Goal: Task Accomplishment & Management: Complete application form

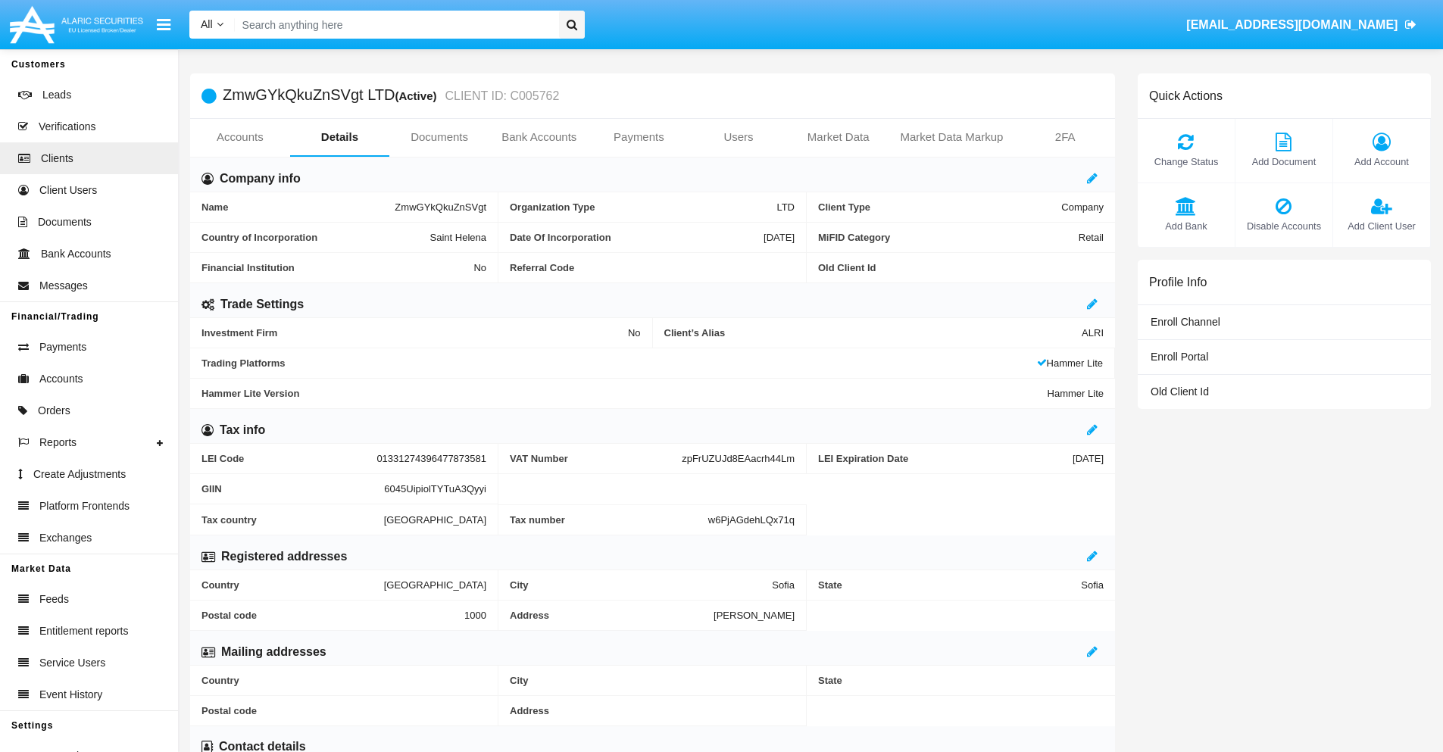
click at [539, 137] on link "Bank Accounts" at bounding box center [539, 137] width 100 height 36
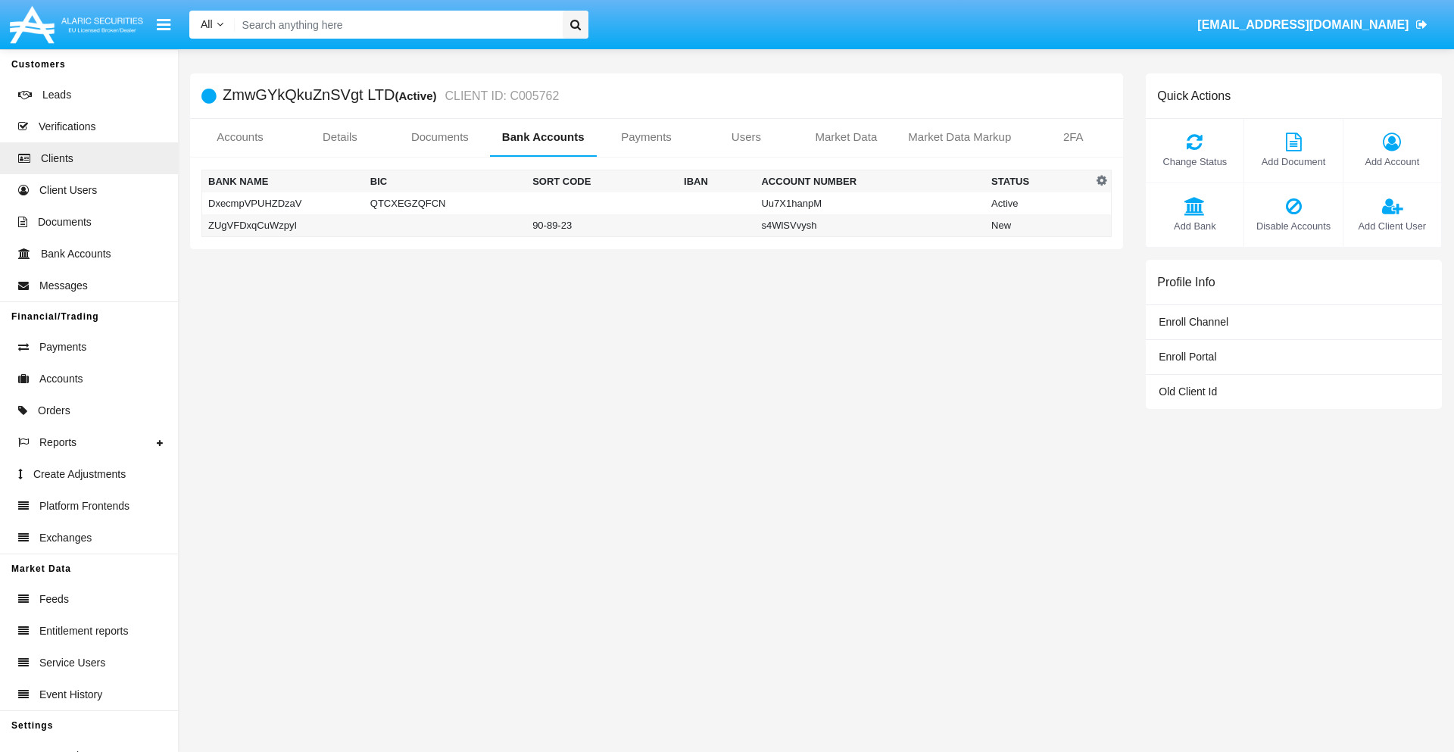
click at [283, 225] on td "ZUgVFDxqCuWzpyI" at bounding box center [283, 225] width 162 height 23
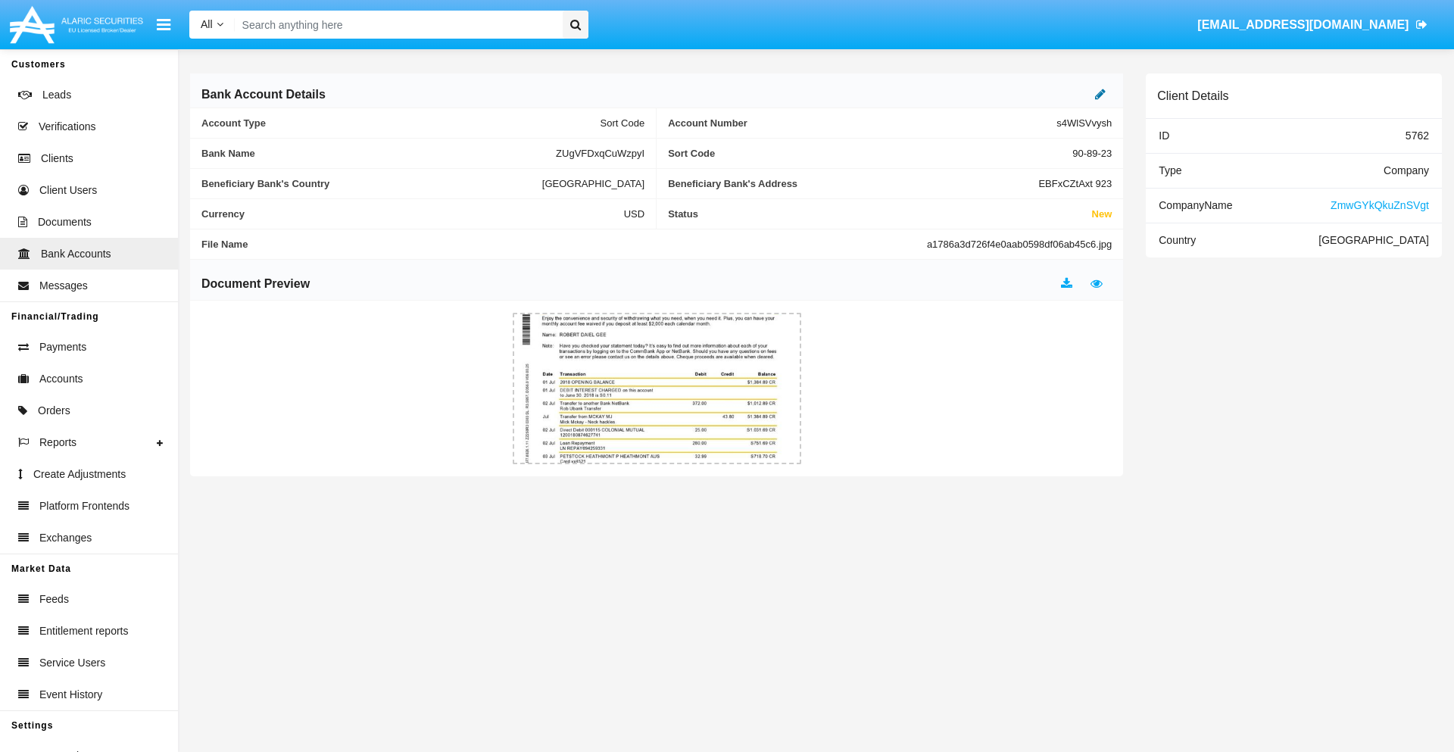
click at [1101, 94] on icon at bounding box center [1100, 94] width 11 height 12
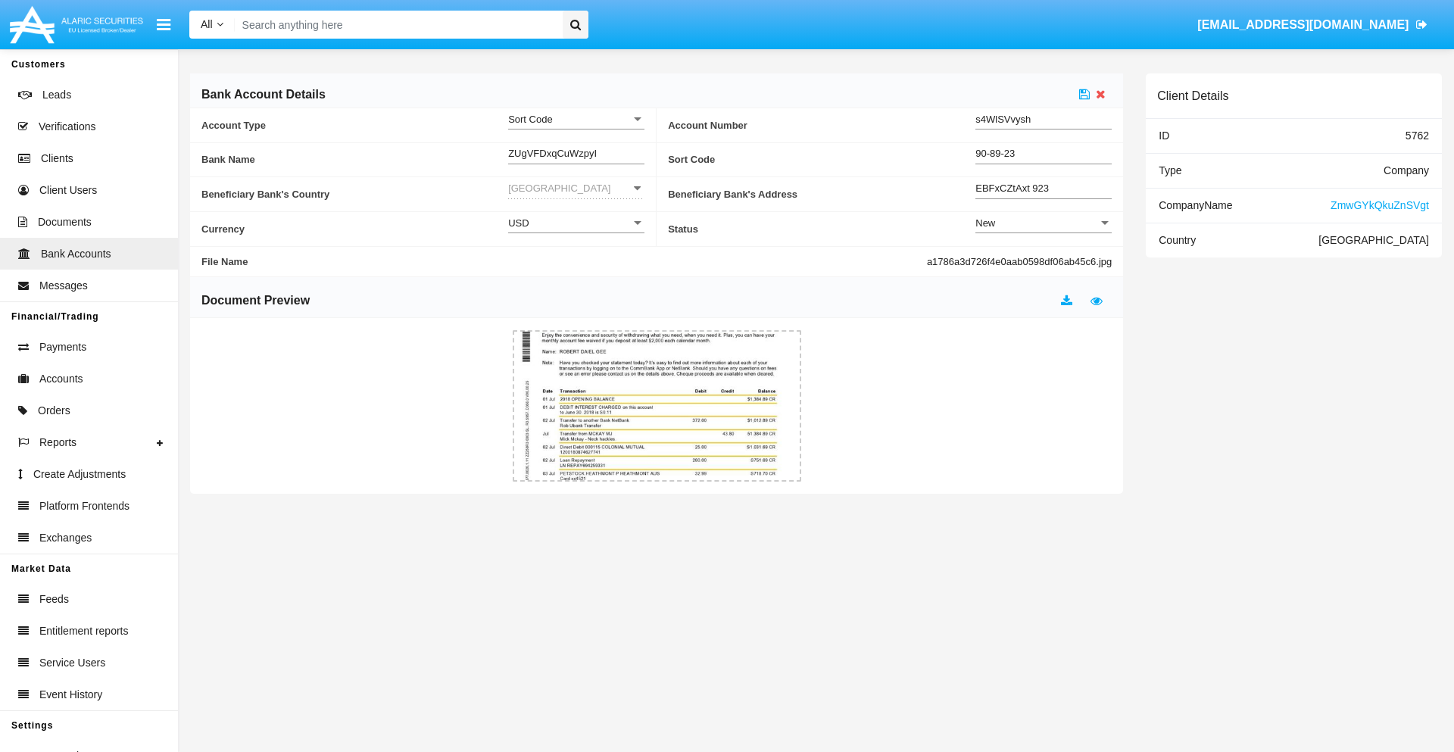
click at [1044, 223] on div "New" at bounding box center [1037, 223] width 123 height 13
click at [1044, 261] on span "Active" at bounding box center [1044, 261] width 136 height 30
click at [1085, 94] on icon at bounding box center [1084, 94] width 11 height 12
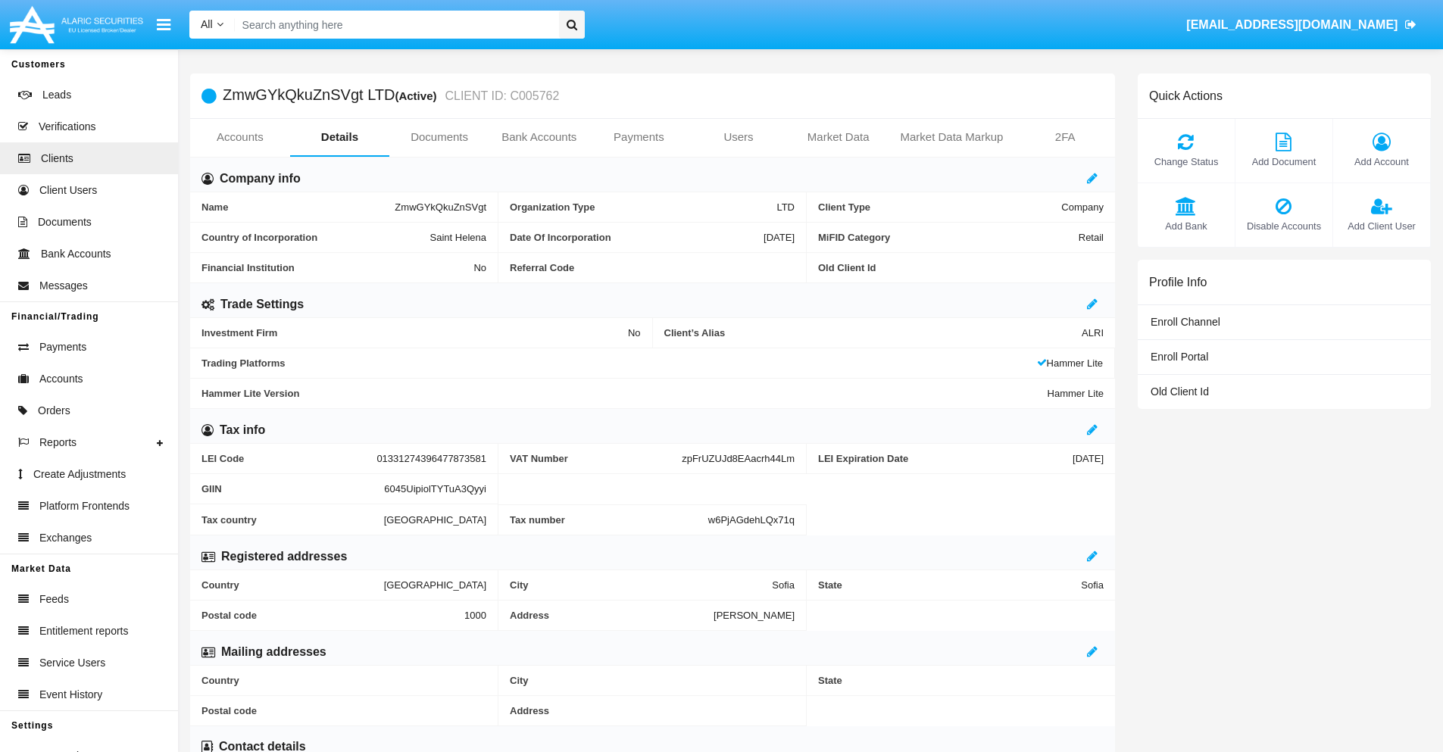
click at [1186, 226] on span "Add Bank" at bounding box center [1186, 226] width 82 height 14
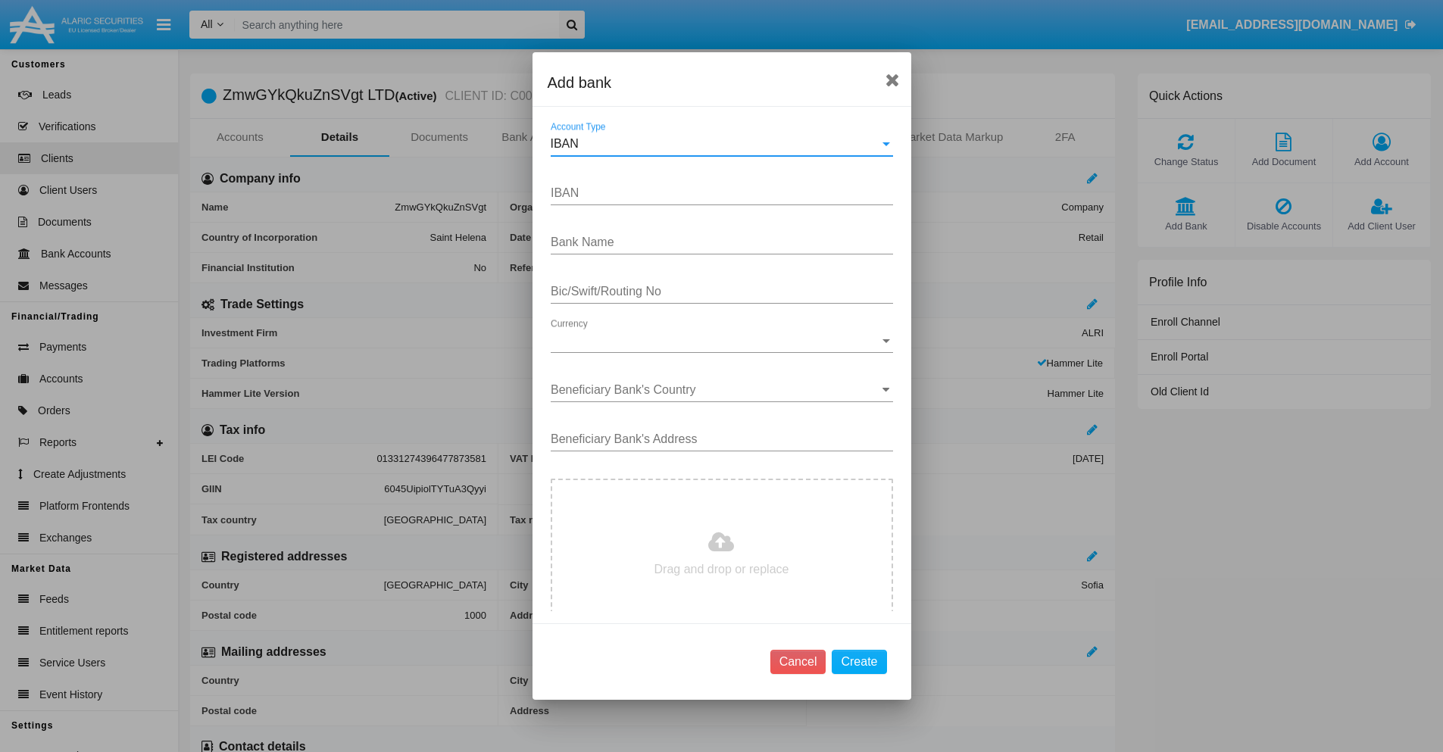
click at [716, 144] on div "IBAN" at bounding box center [715, 144] width 329 height 14
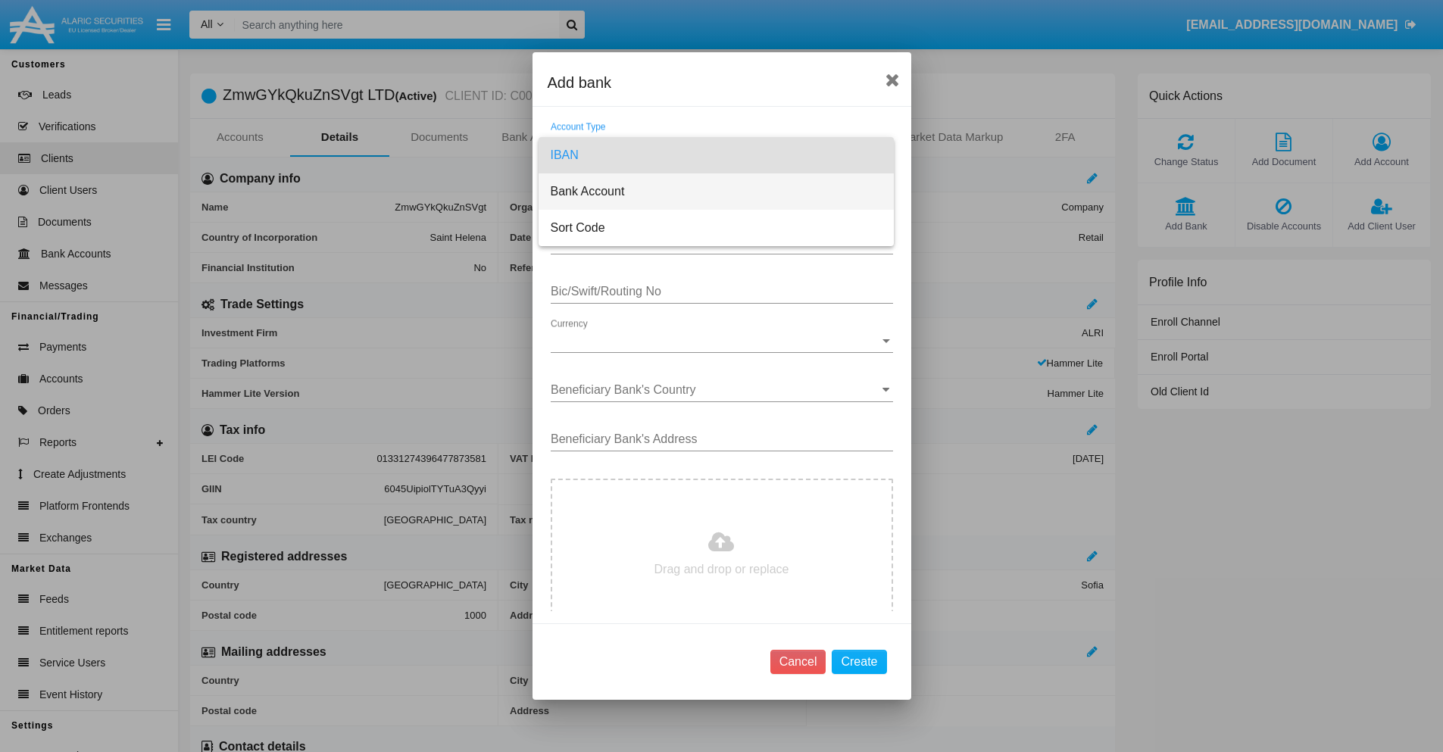
click at [716, 192] on span "Bank Account" at bounding box center [716, 191] width 331 height 36
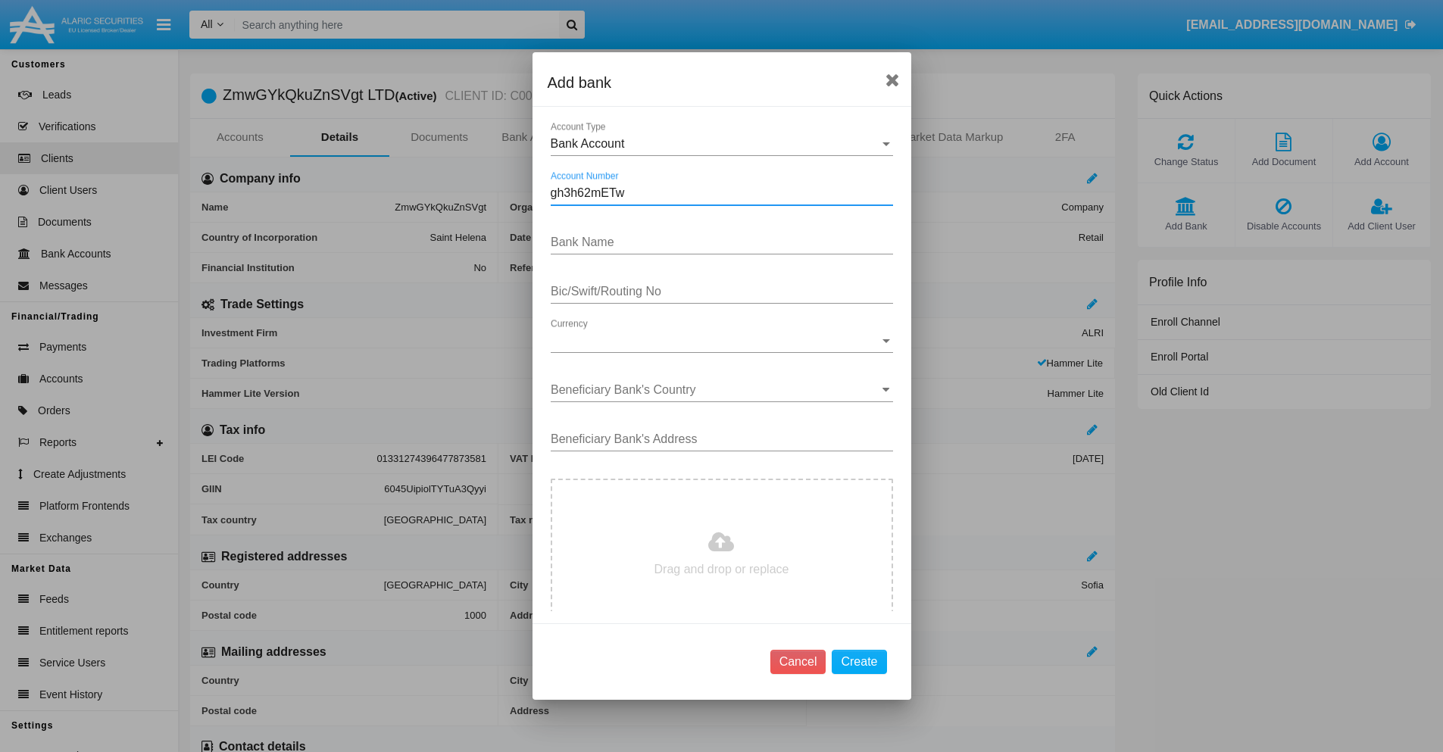
type input "gh3h62mETw"
type input "nkQjRAPHGYTobiA"
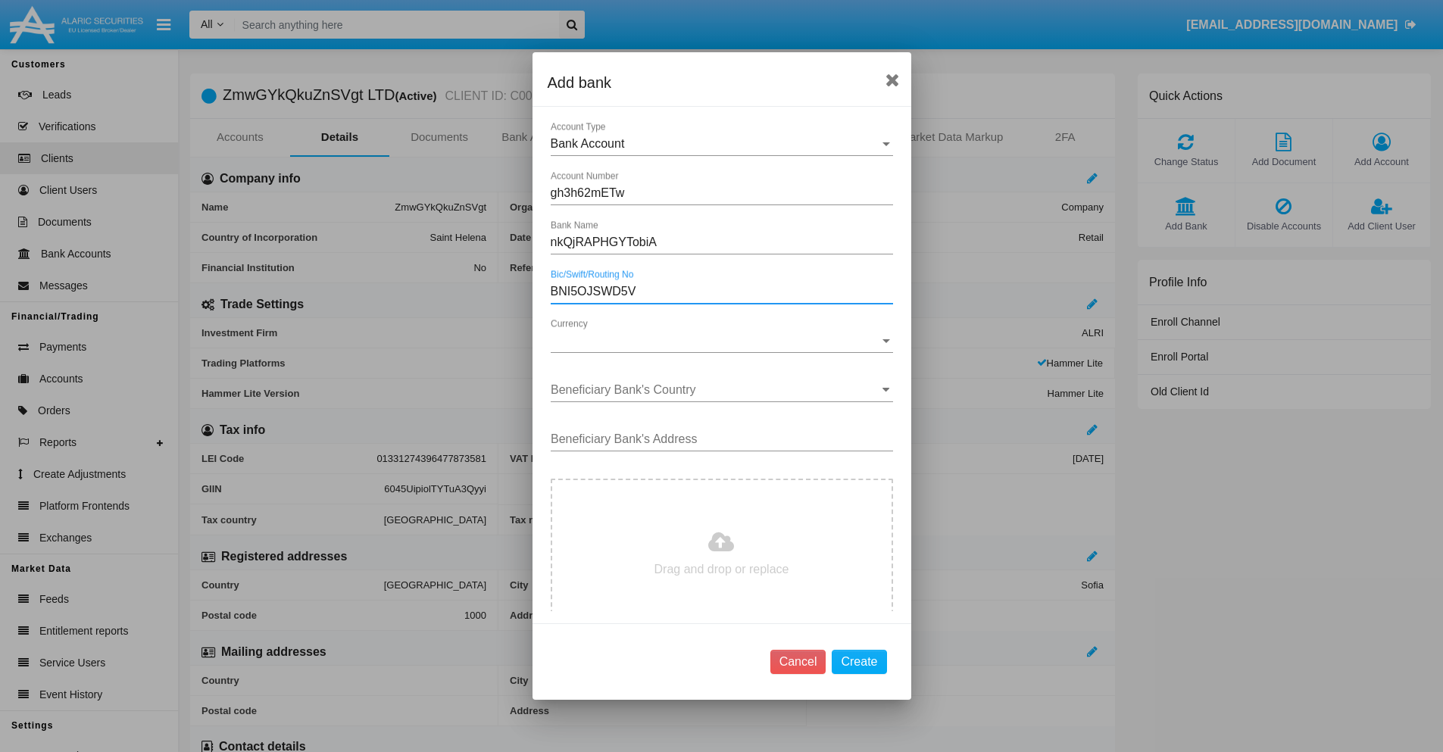
type input "BNI5OJSWD5V"
click at [716, 341] on span "Currency" at bounding box center [715, 341] width 329 height 14
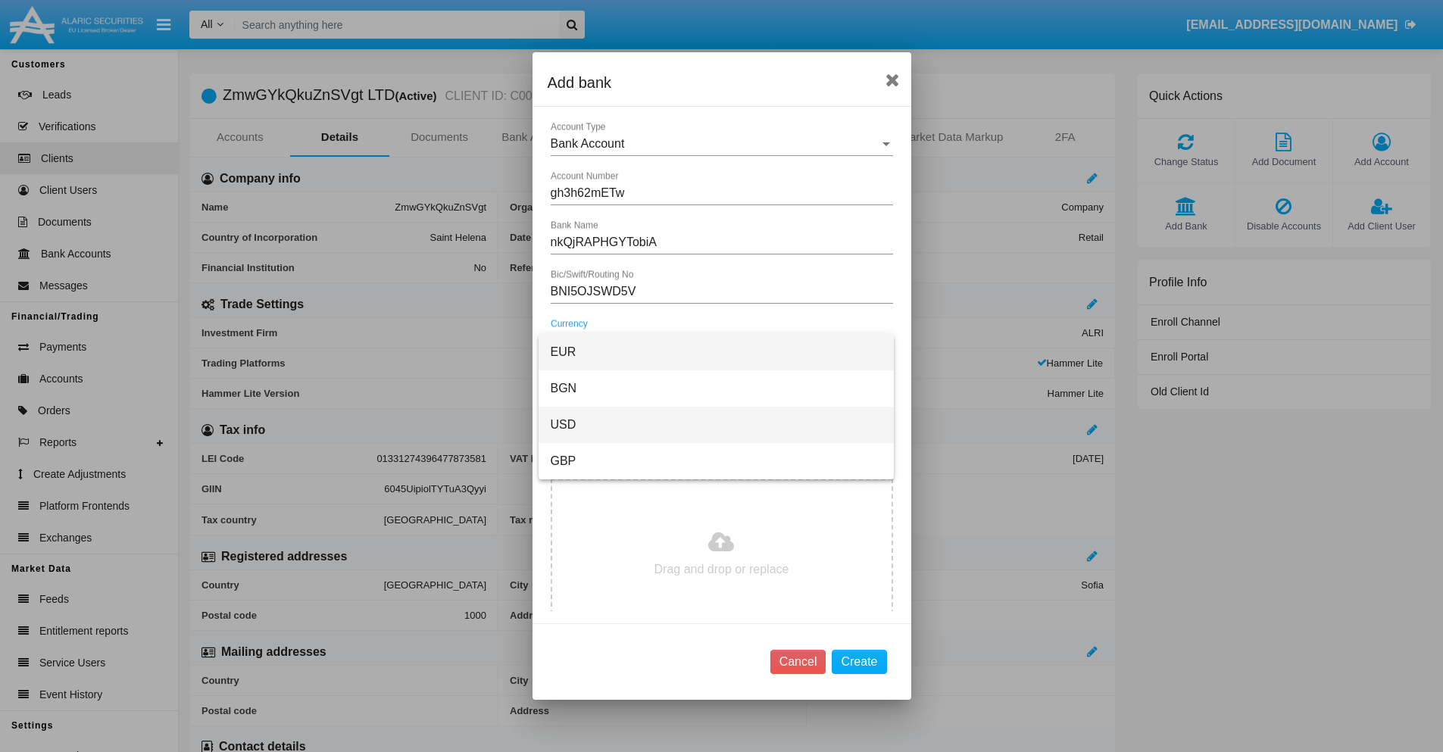
click at [716, 425] on span "USD" at bounding box center [716, 425] width 331 height 36
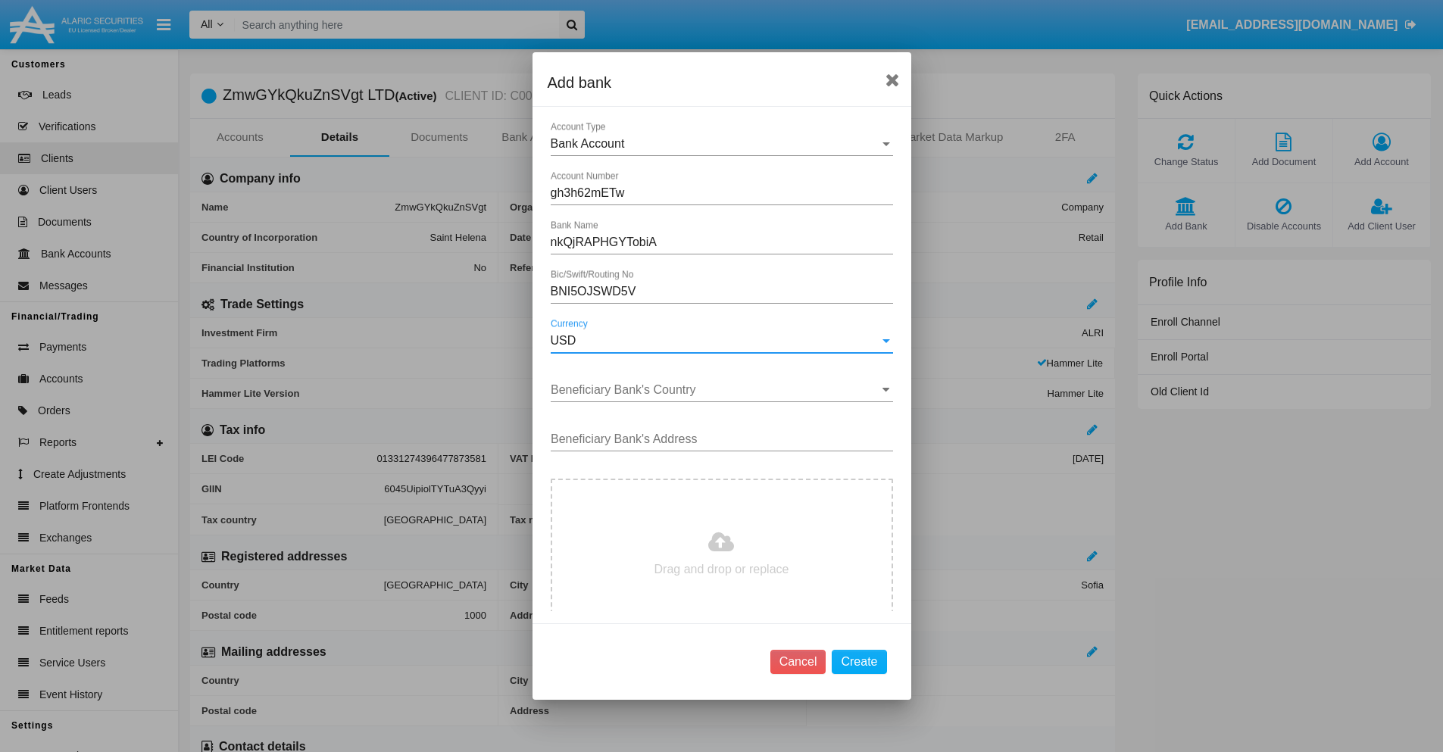
click at [716, 390] on input "Beneficiary Bank's Country" at bounding box center [722, 390] width 342 height 14
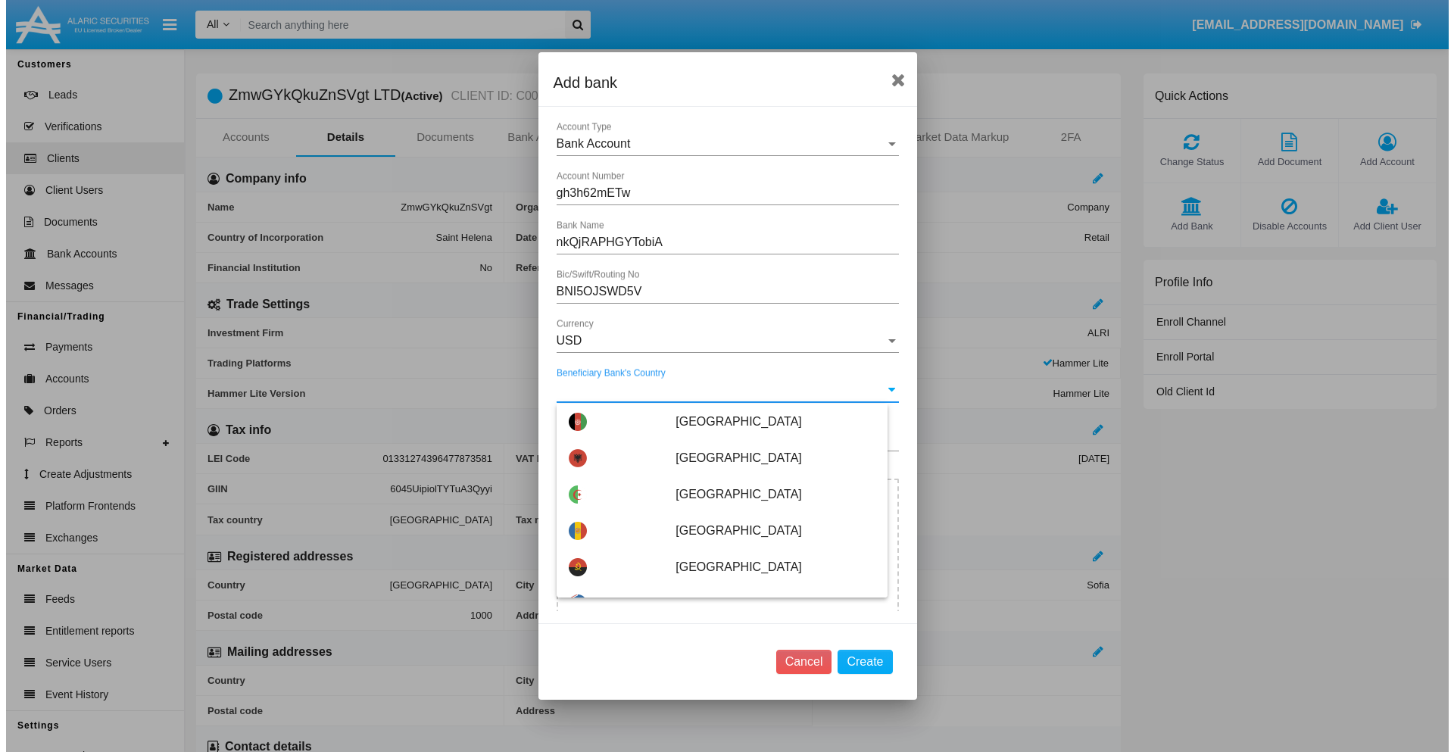
scroll to position [4715, 0]
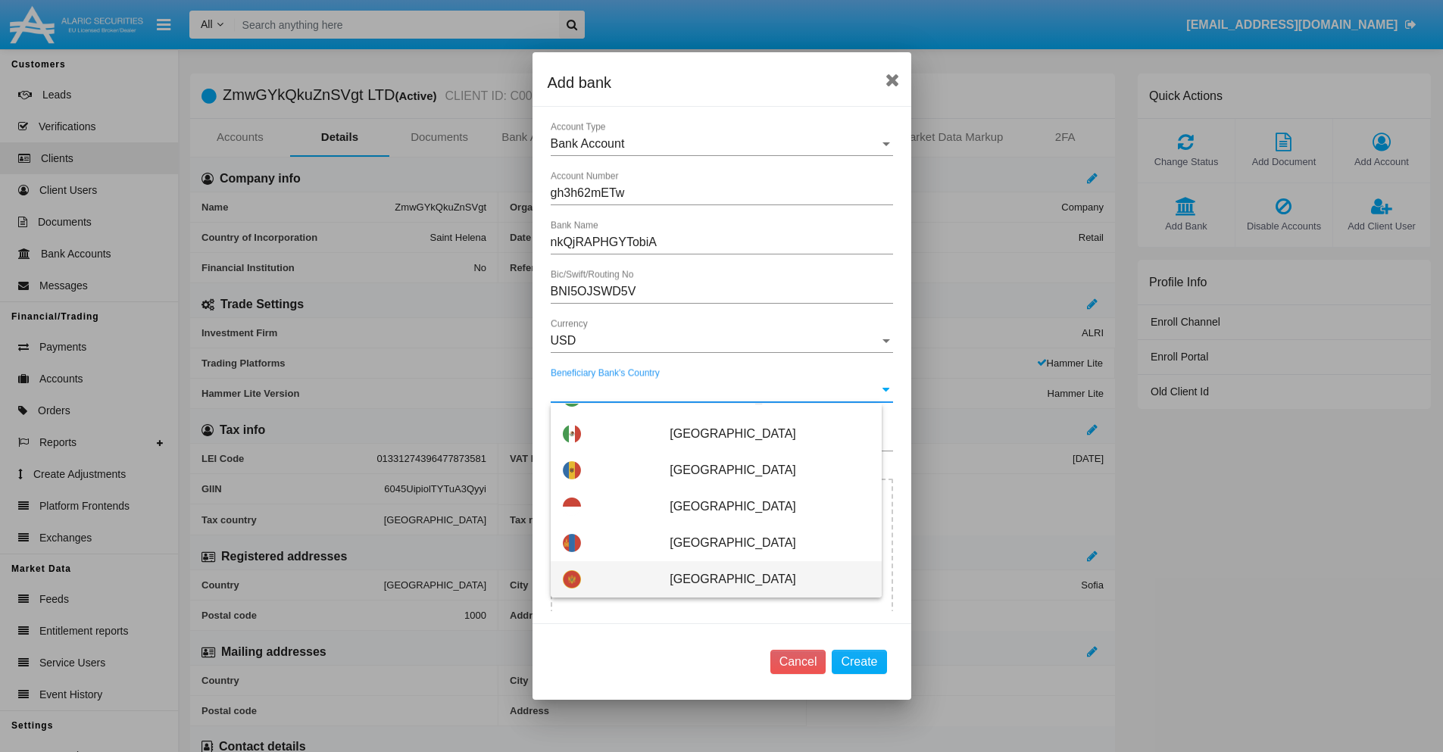
click at [761, 580] on span "Montenegro" at bounding box center [769, 579] width 199 height 36
type input "Montenegro"
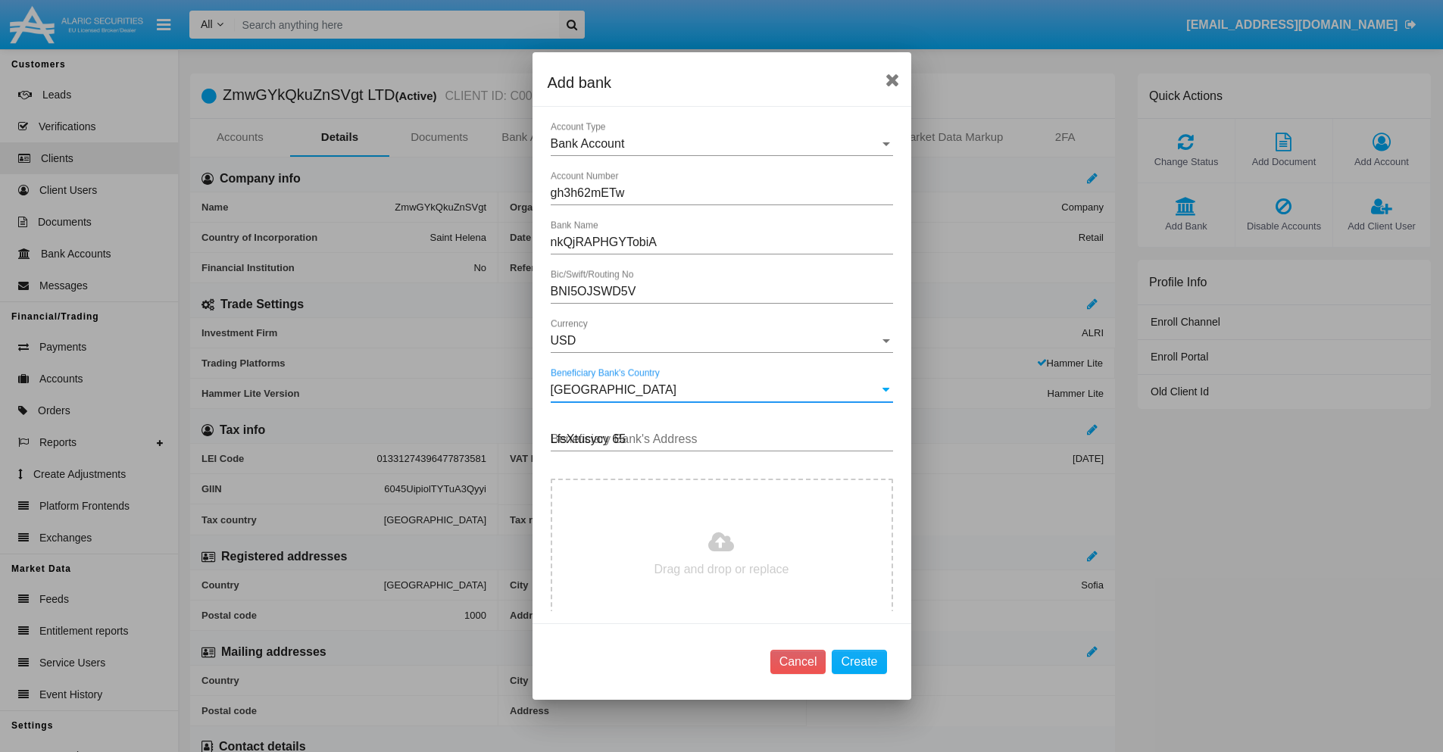
type input "LfsXtusycy 656"
type input "C:\fakepath\bank-statement.png"
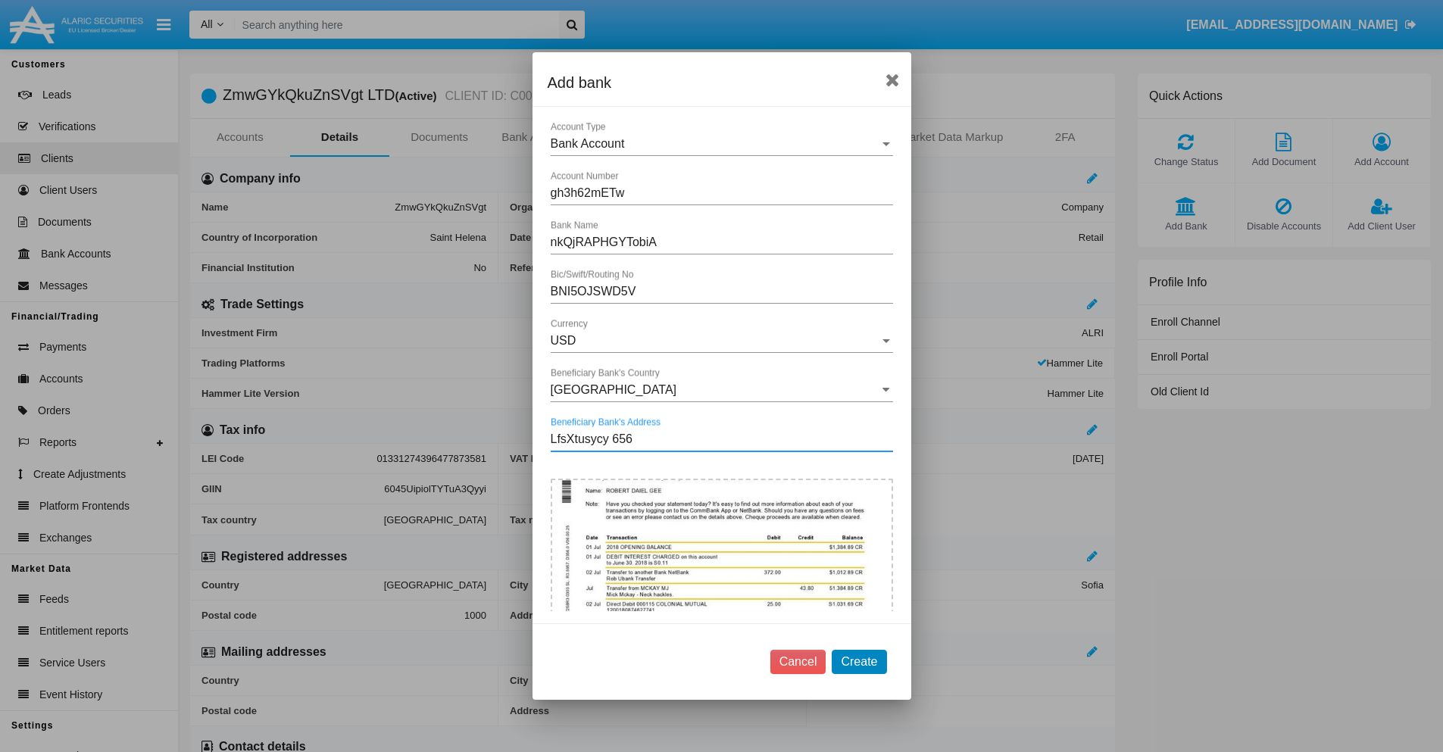
click at [859, 661] on button "Create" at bounding box center [859, 662] width 55 height 24
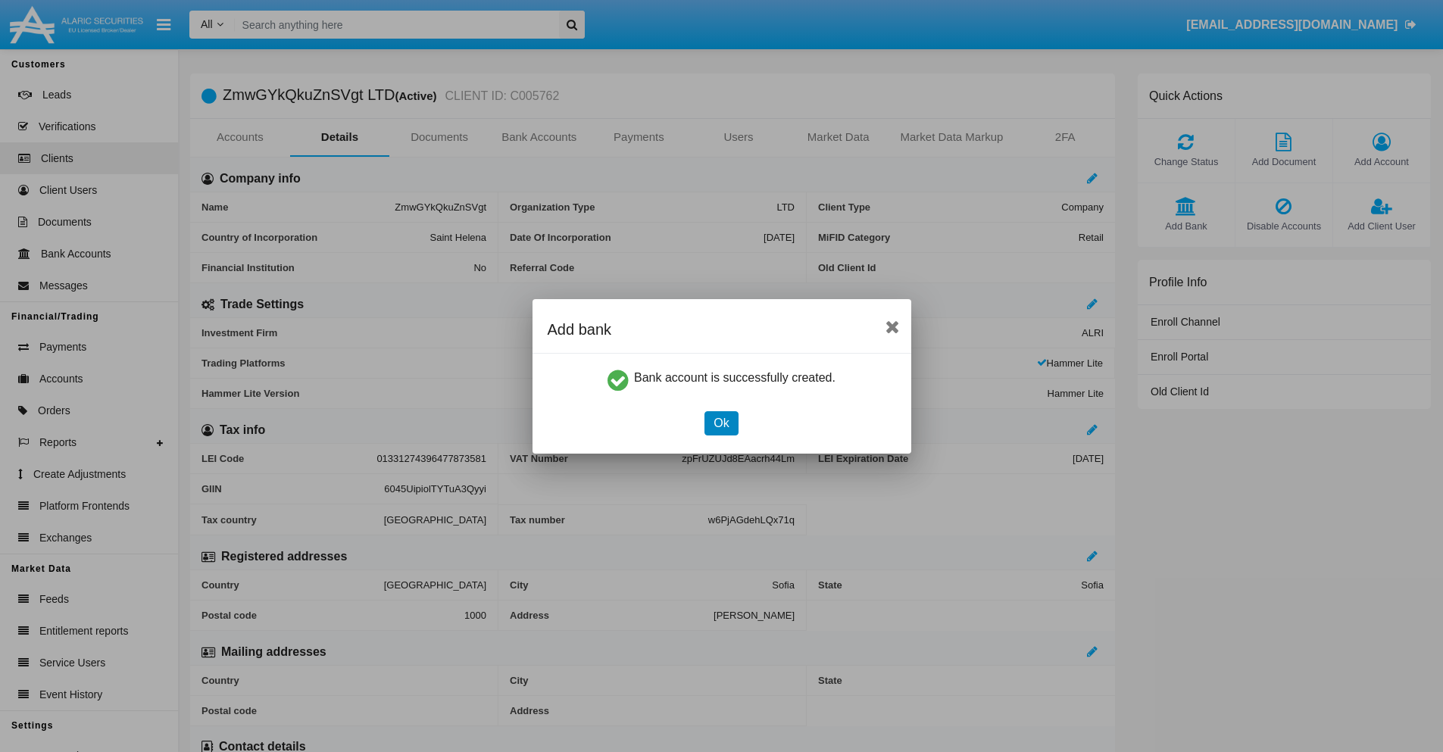
click at [721, 423] on button "Ok" at bounding box center [720, 423] width 33 height 24
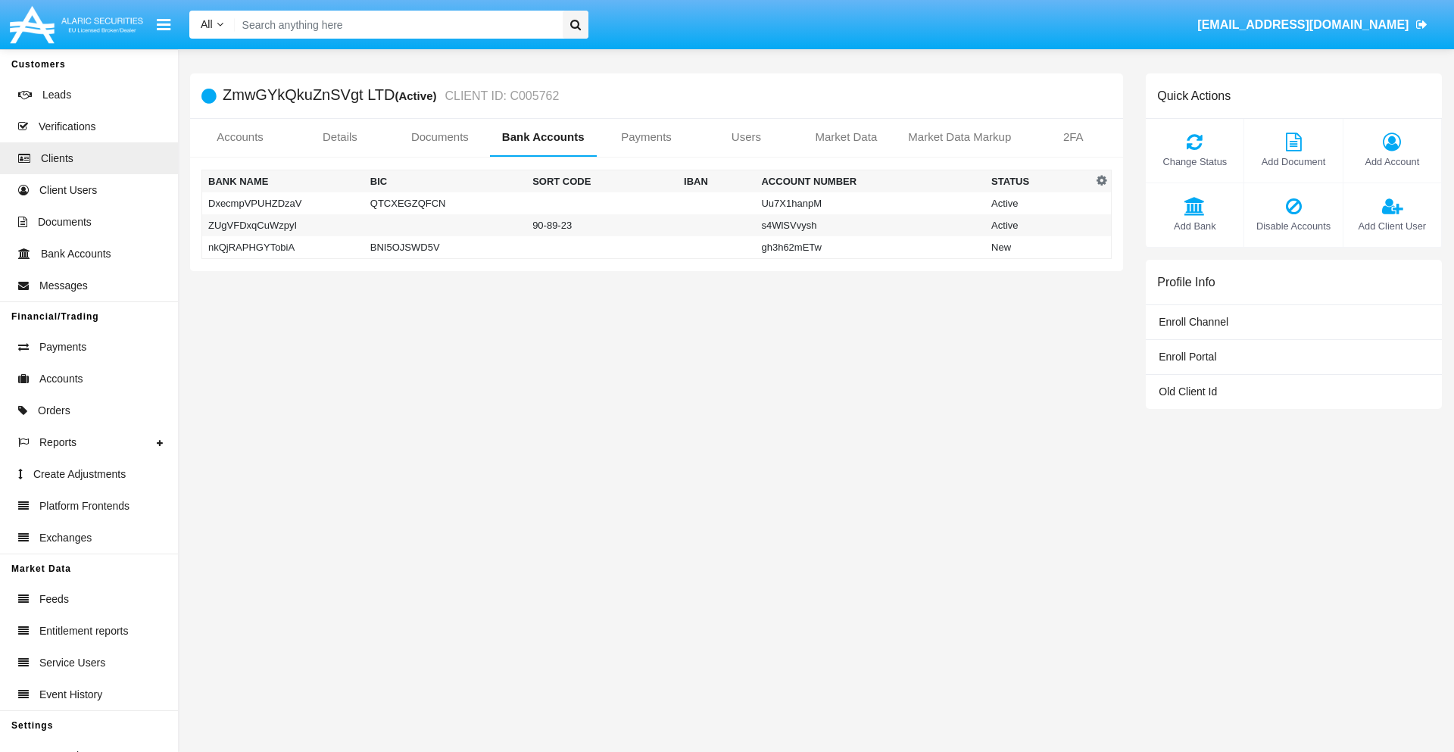
click at [283, 247] on td "nkQjRAPHGYTobiA" at bounding box center [283, 247] width 162 height 23
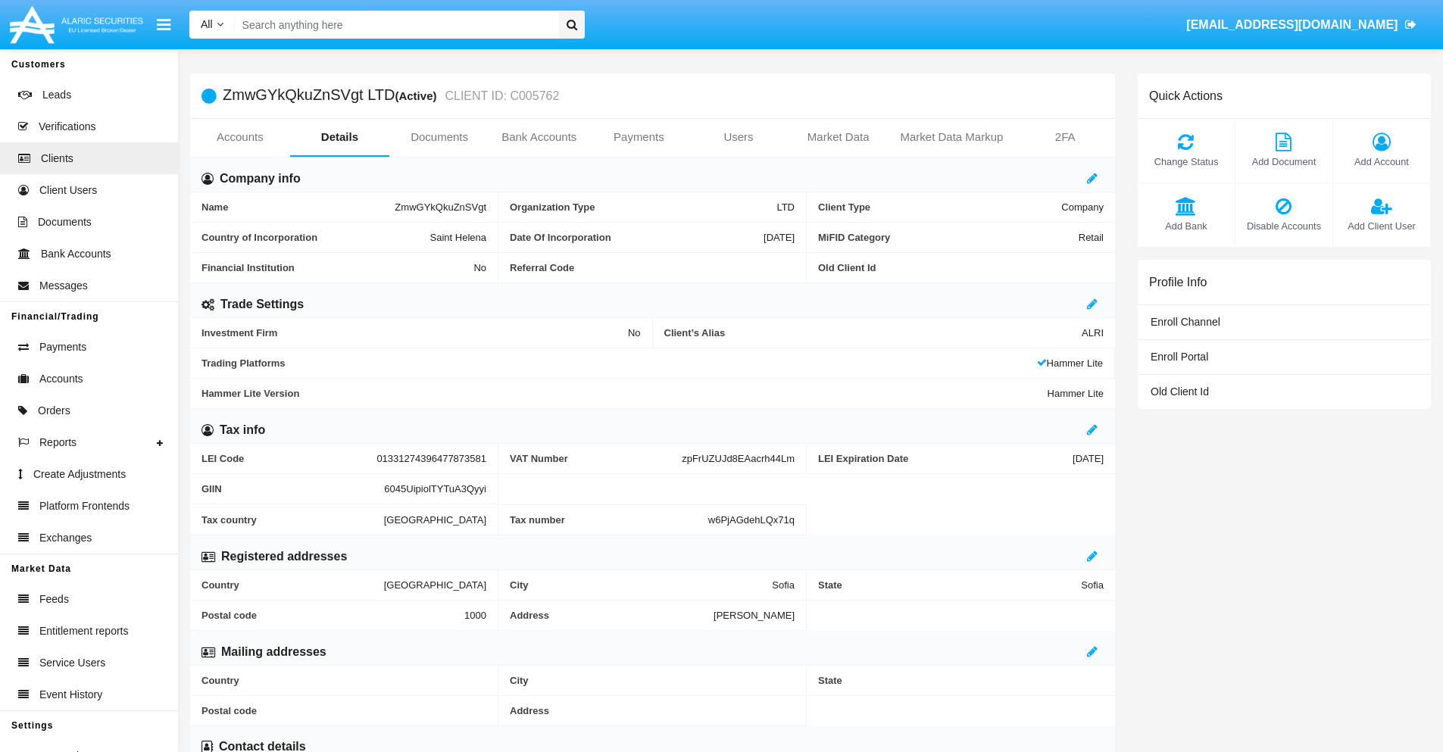
click at [1186, 226] on span "Add Bank" at bounding box center [1186, 226] width 82 height 14
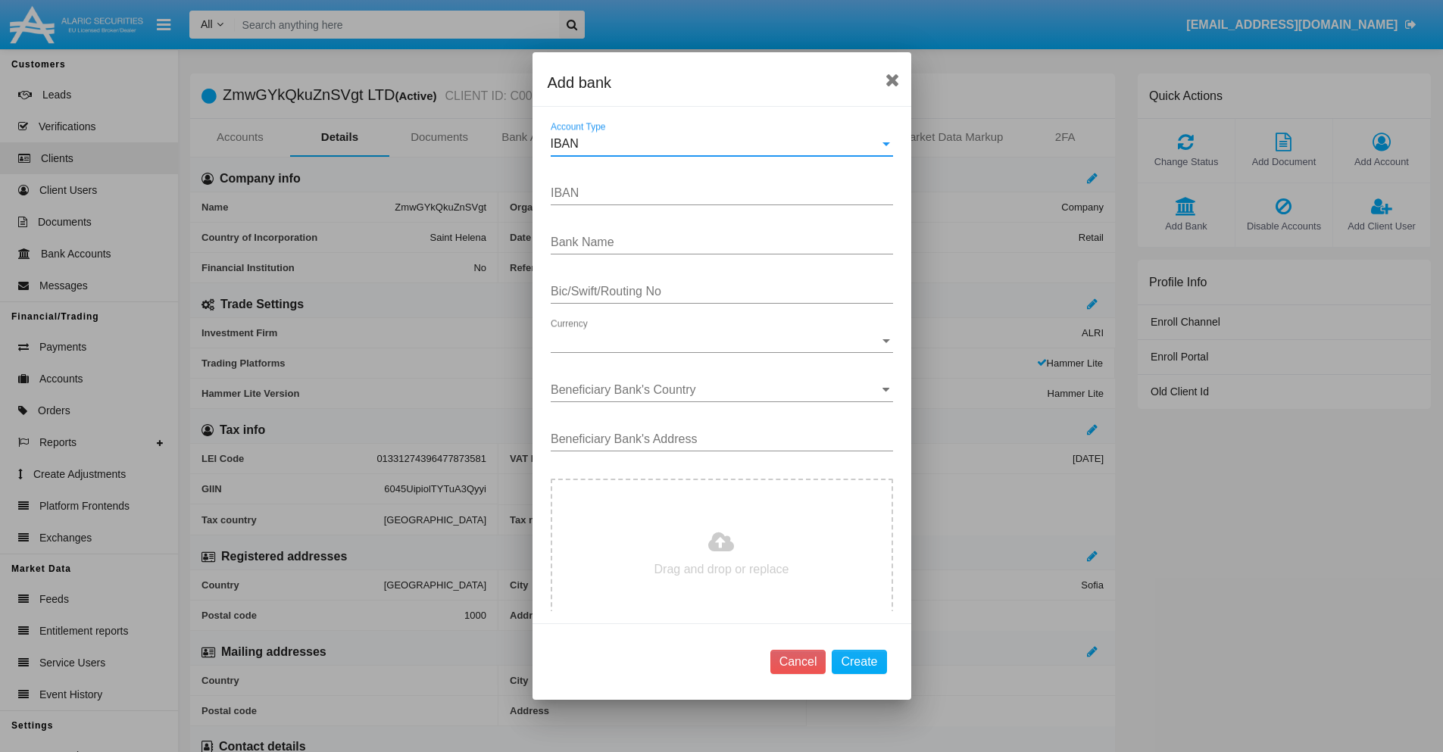
click at [716, 144] on div "IBAN" at bounding box center [715, 144] width 329 height 14
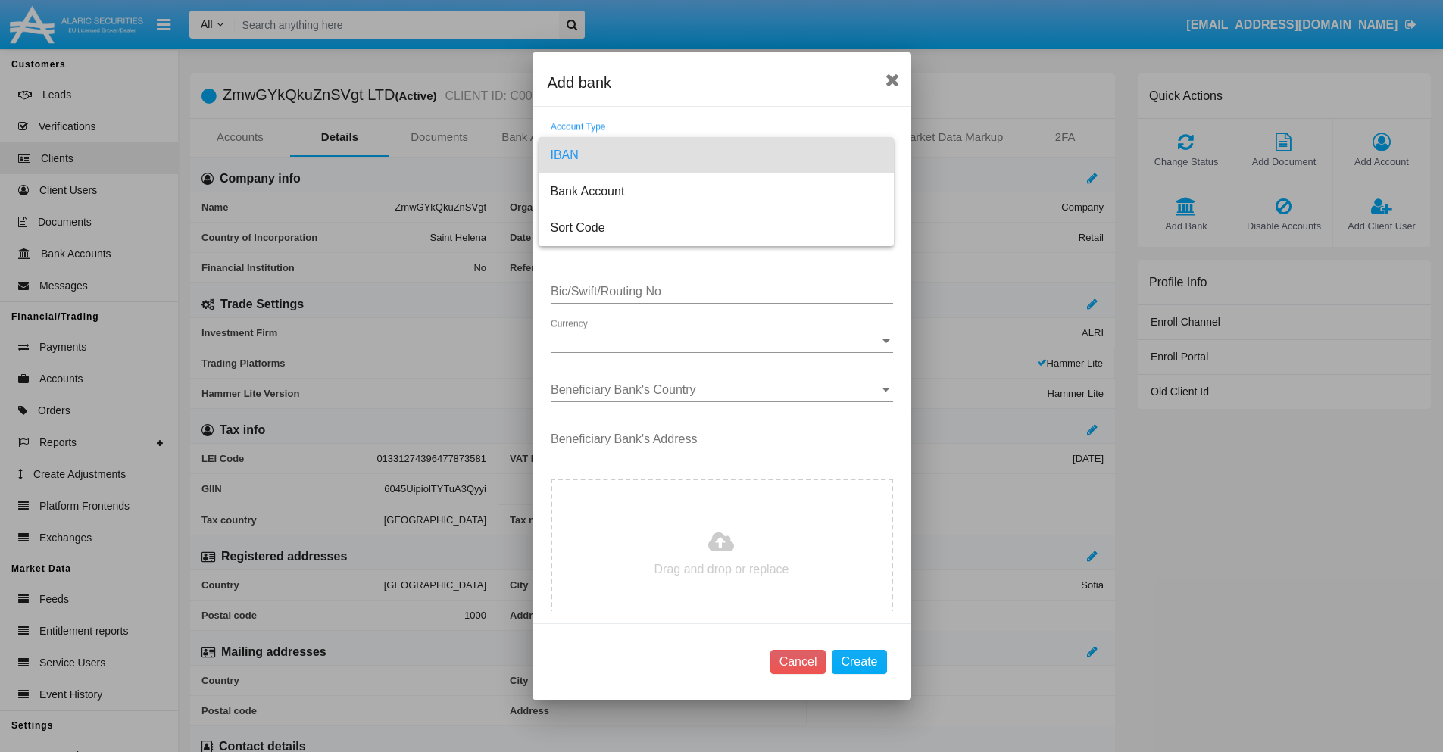
click at [716, 155] on span "IBAN" at bounding box center [716, 155] width 331 height 36
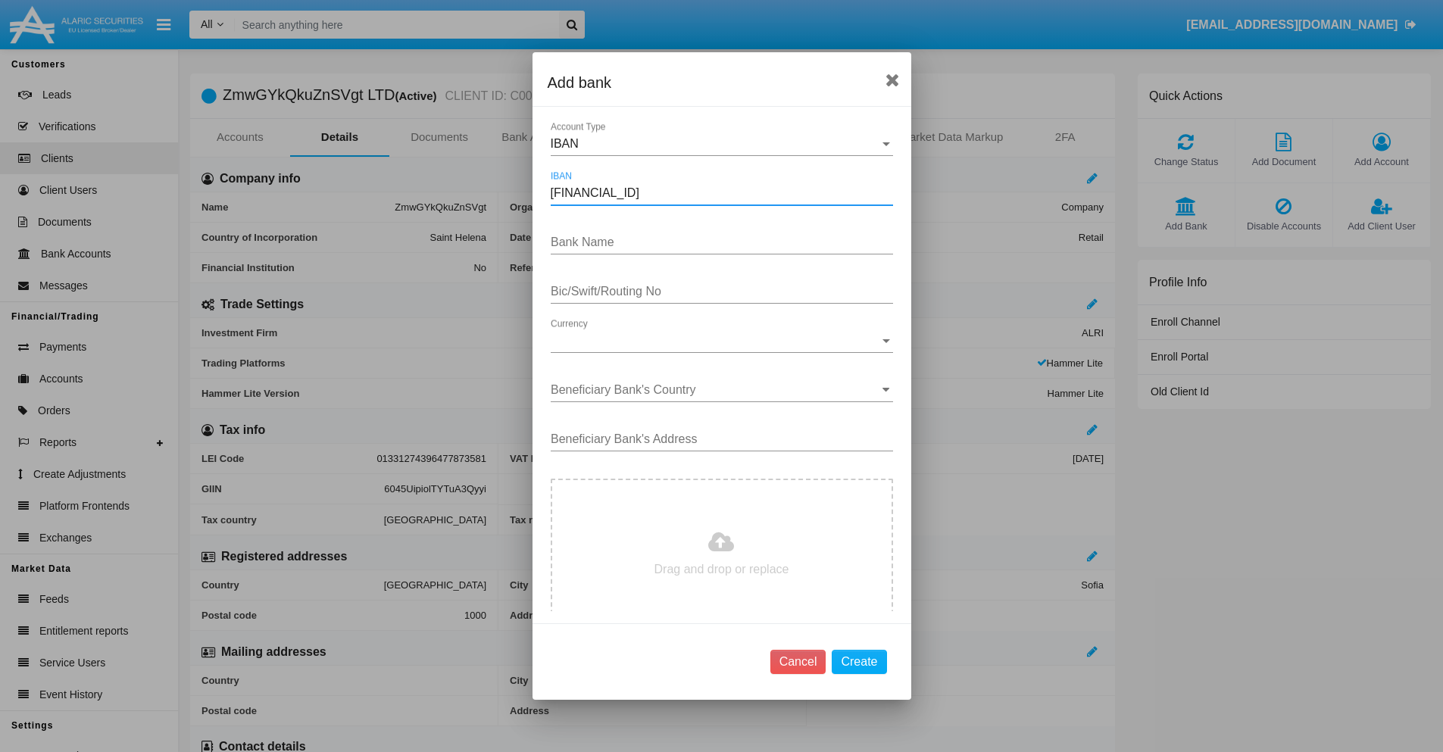
type input "DE31500105175143186793"
type input "AymhMaSwELYphHj"
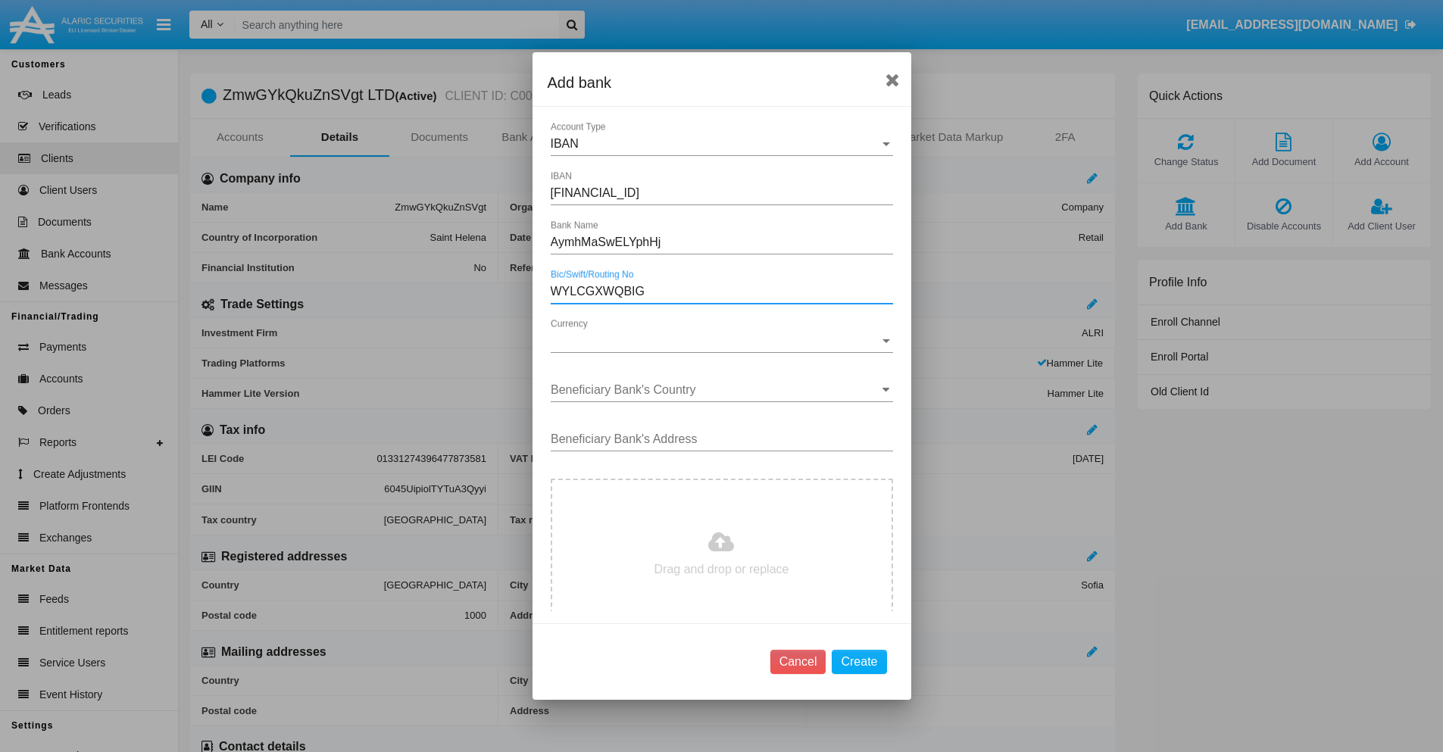
type input "WYLCGXWQBIG"
click at [716, 341] on span "Currency" at bounding box center [715, 341] width 329 height 14
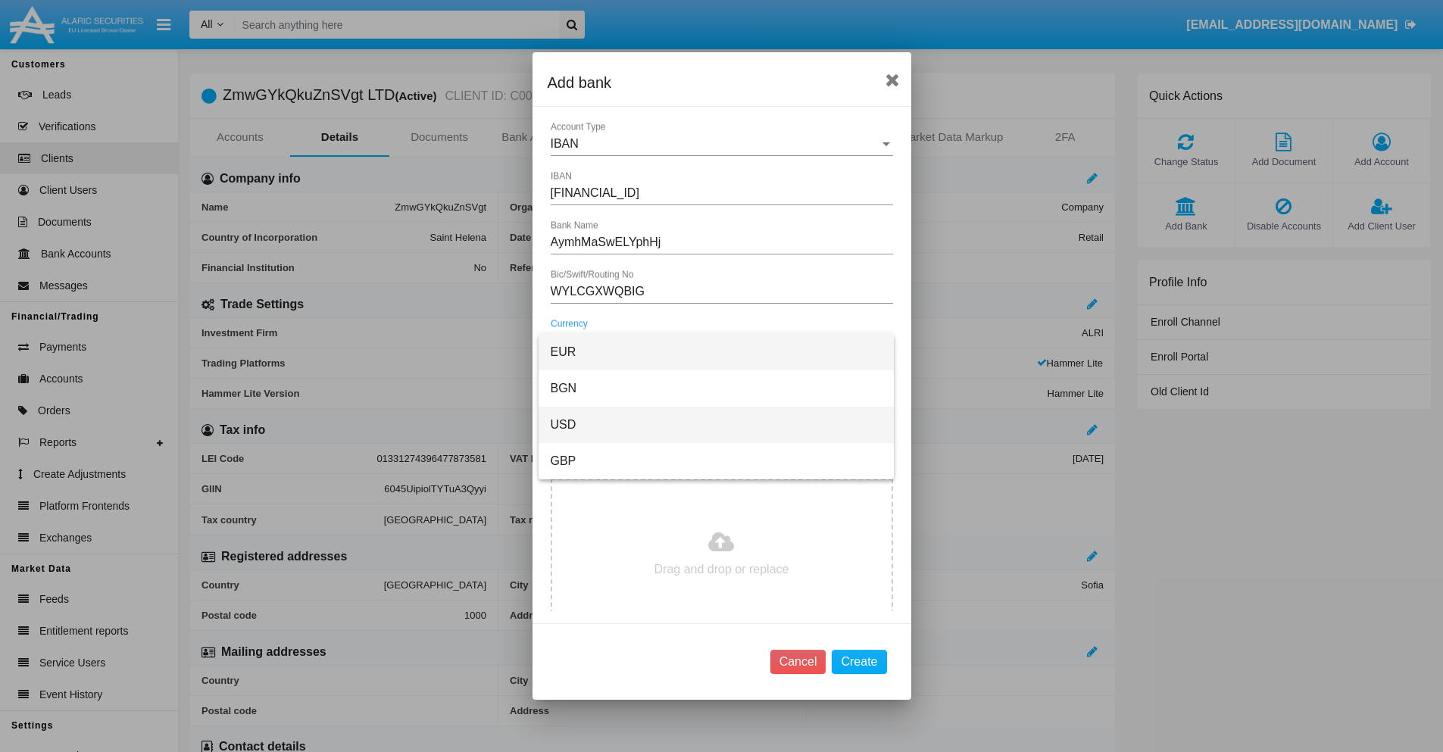
click at [716, 425] on span "USD" at bounding box center [716, 425] width 331 height 36
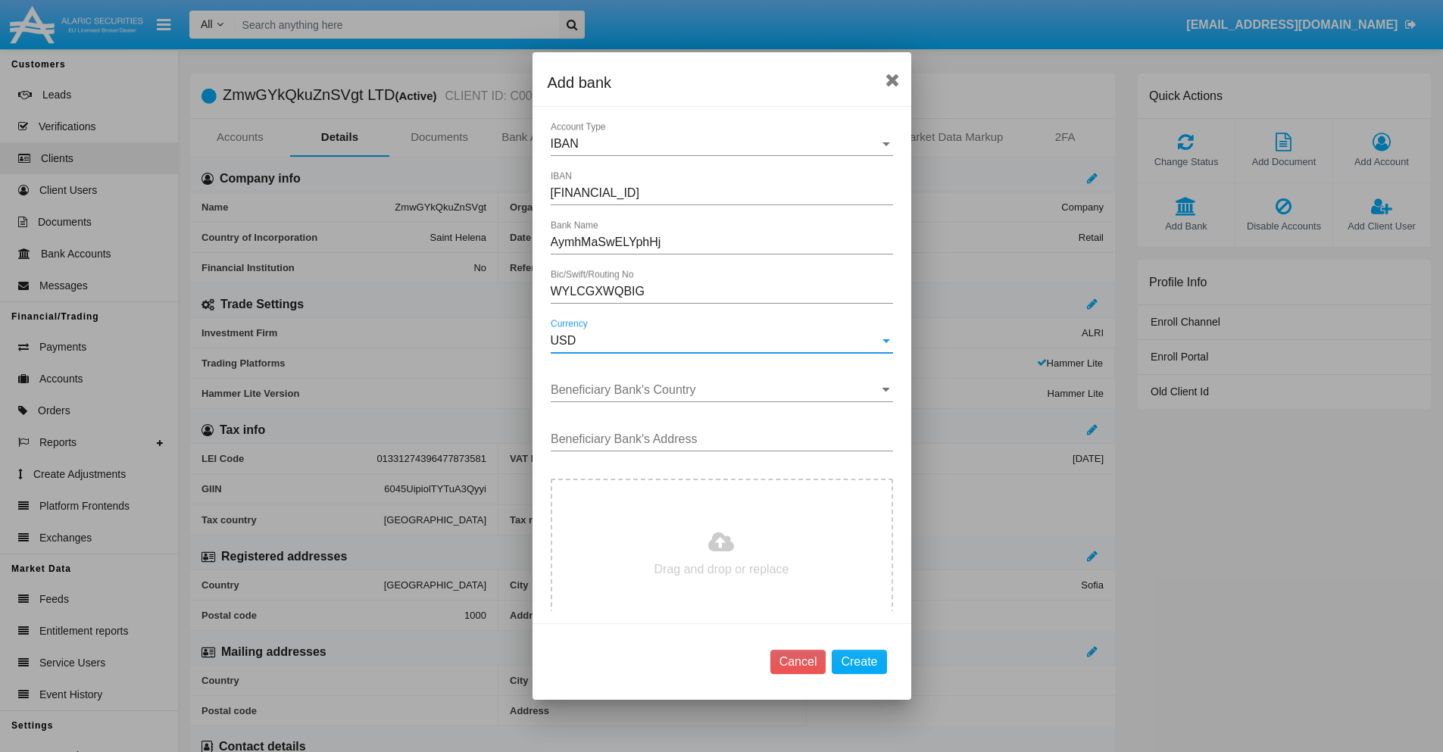
click at [716, 390] on input "Beneficiary Bank's Country" at bounding box center [722, 390] width 342 height 14
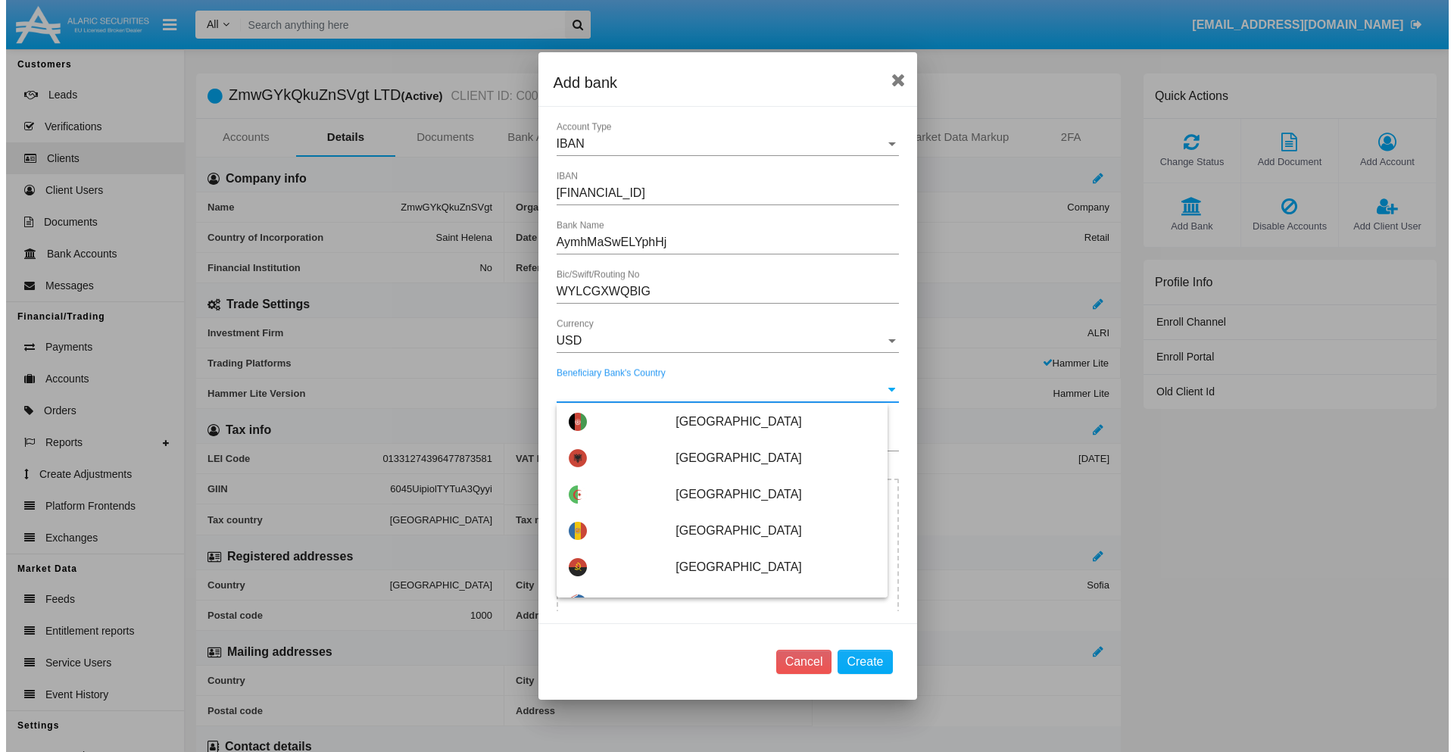
scroll to position [2824, 0]
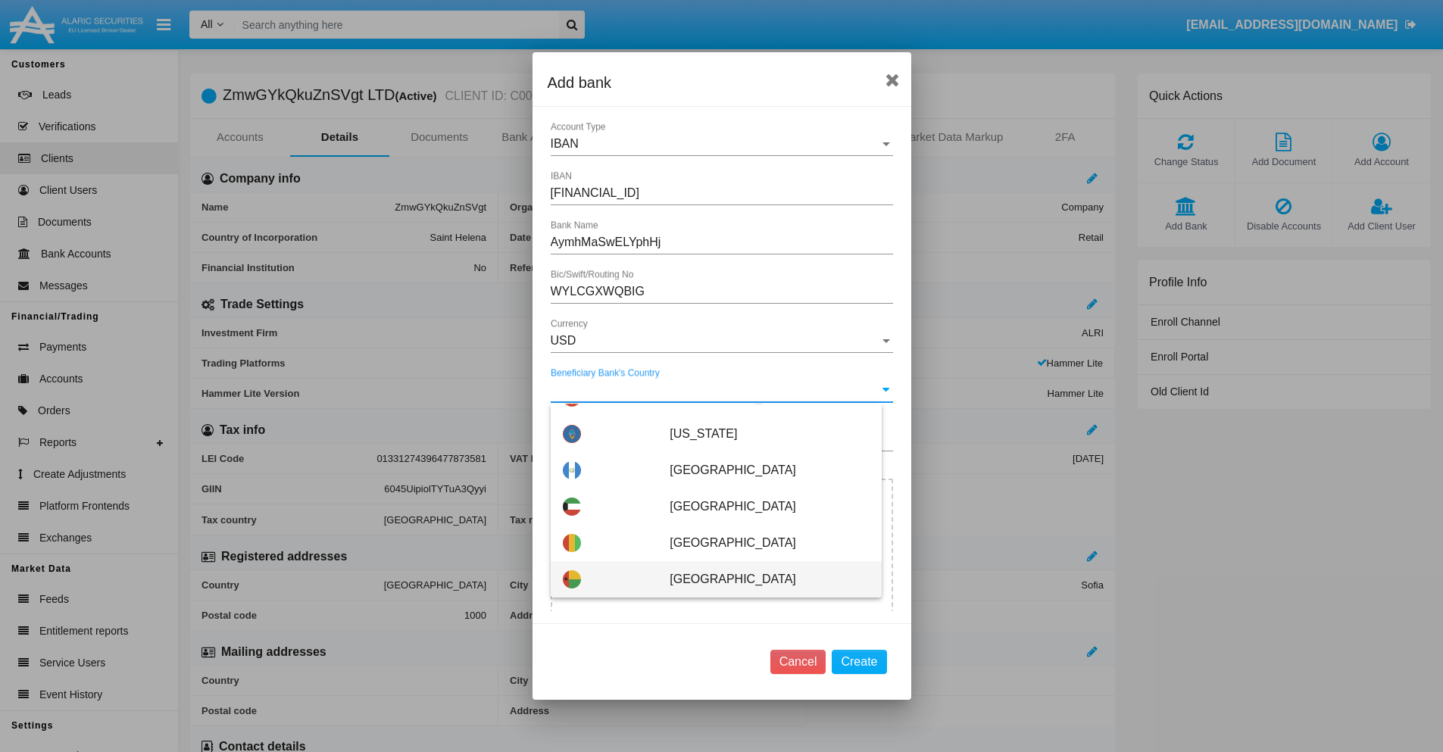
click at [761, 580] on span "Guinea-Bissau" at bounding box center [769, 579] width 199 height 36
type input "Guinea-Bissau"
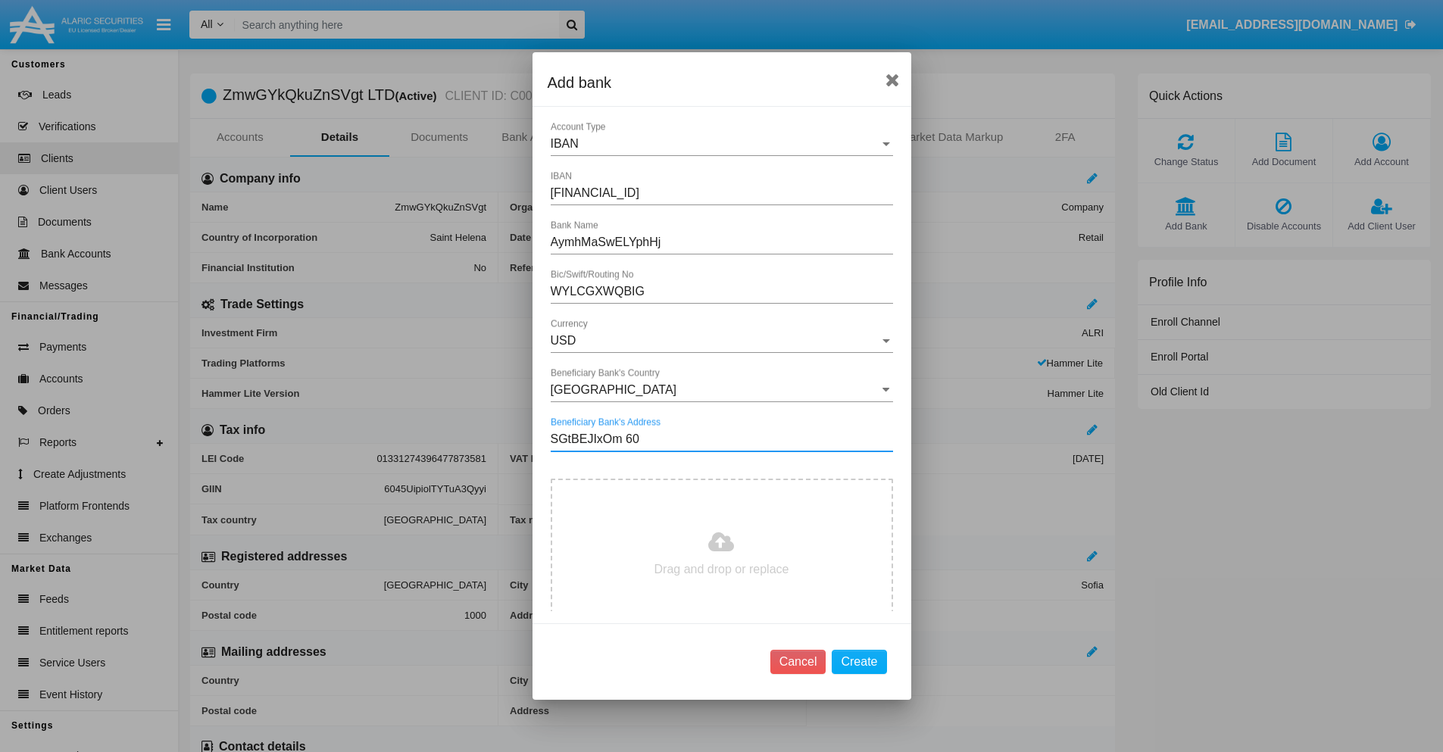
type input "SGtBEJIxOm 600"
type input "C:\fakepath\bank-statement.png"
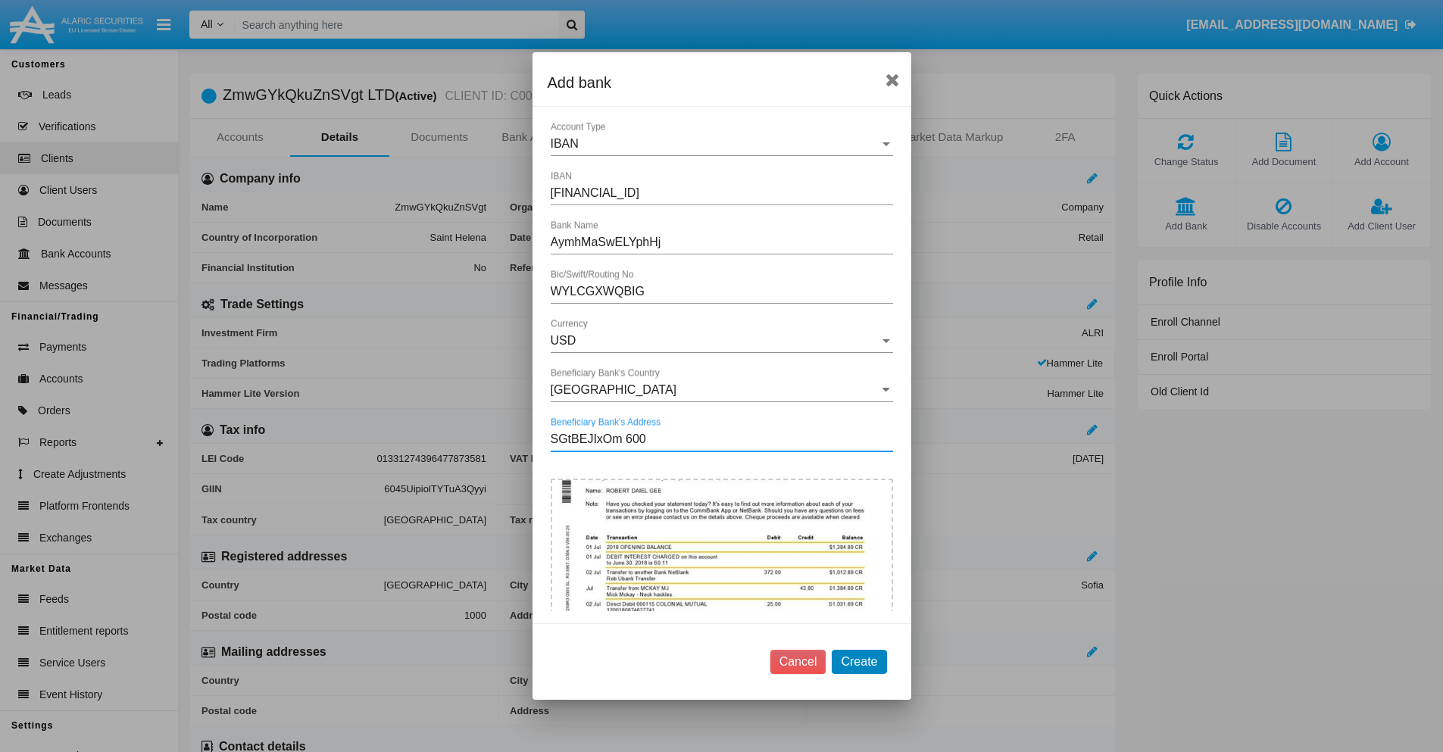
click at [859, 661] on button "Create" at bounding box center [859, 662] width 55 height 24
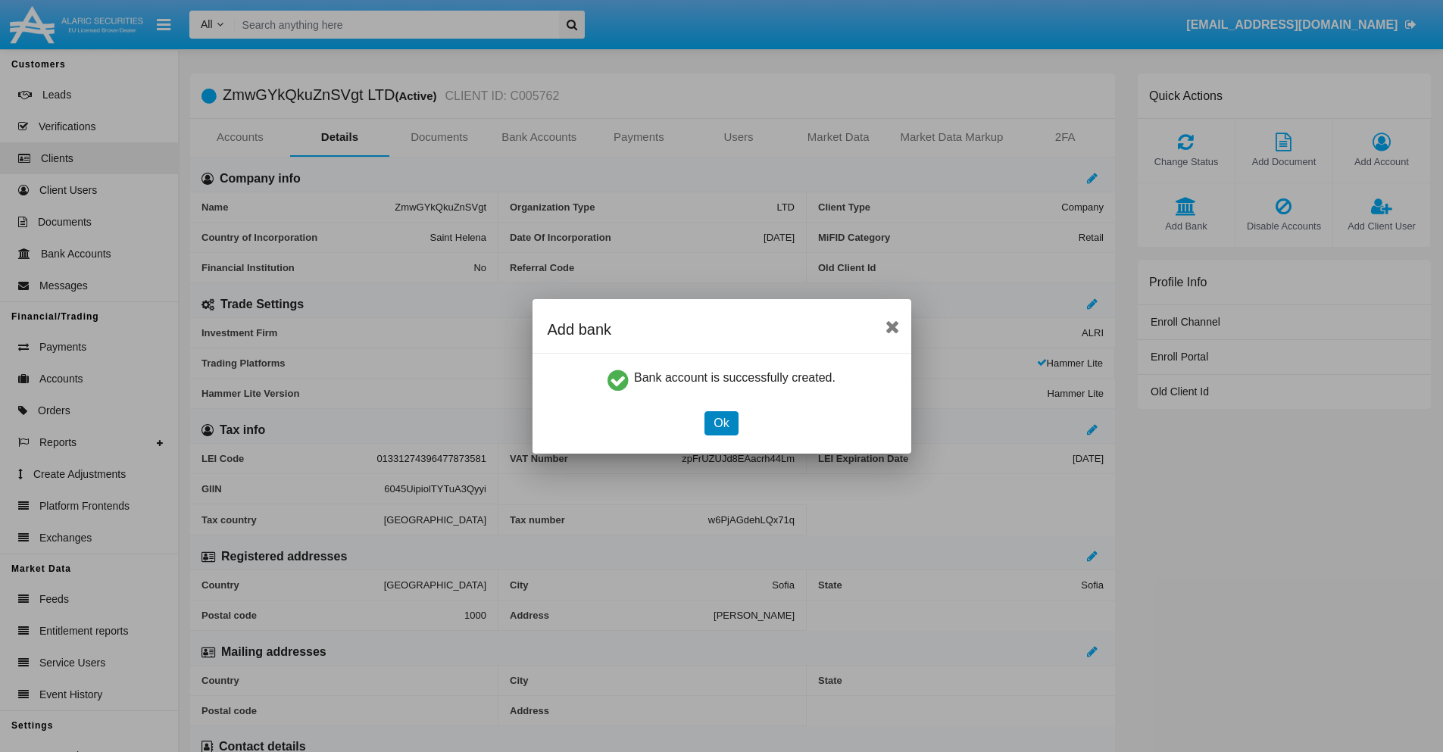
click at [721, 423] on button "Ok" at bounding box center [720, 423] width 33 height 24
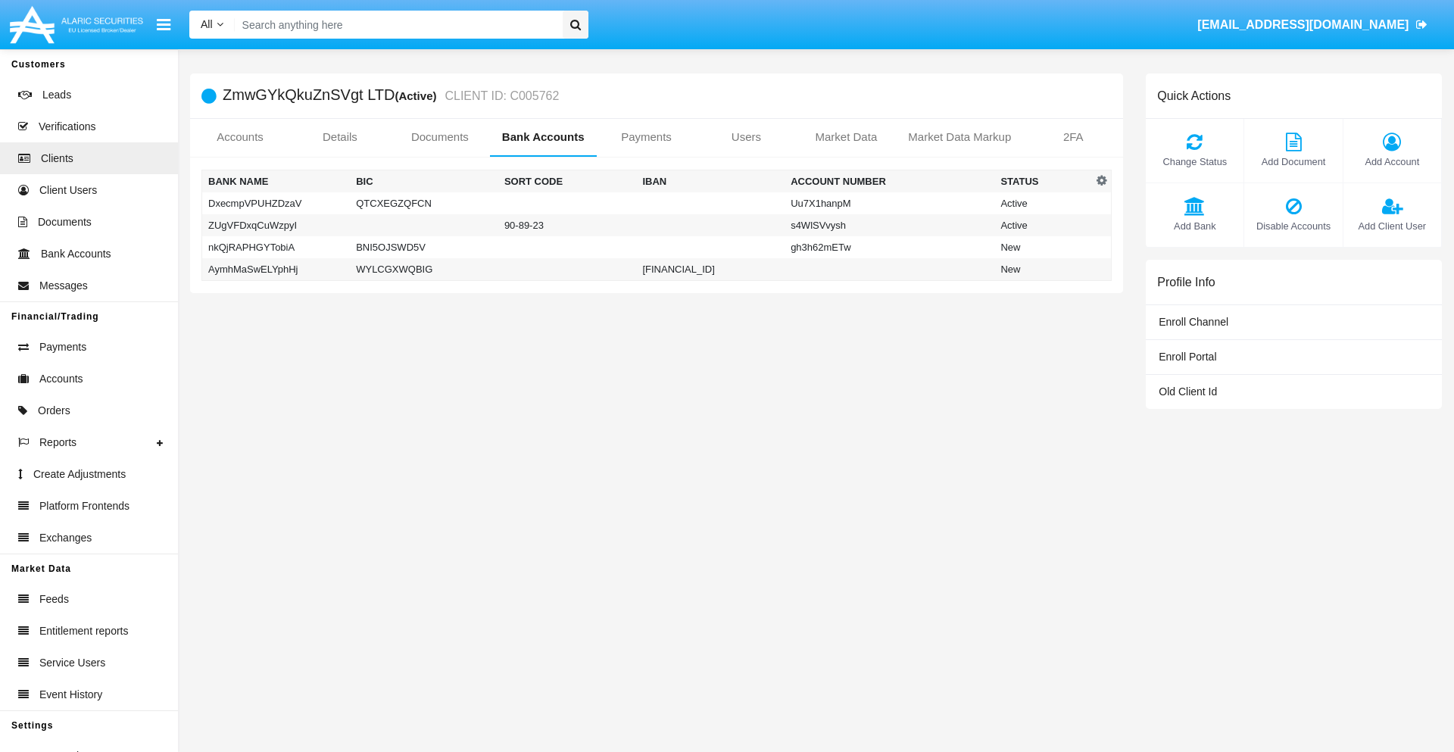
click at [276, 269] on td "AymhMaSwELYphHj" at bounding box center [276, 269] width 148 height 23
